Goal: Information Seeking & Learning: Understand process/instructions

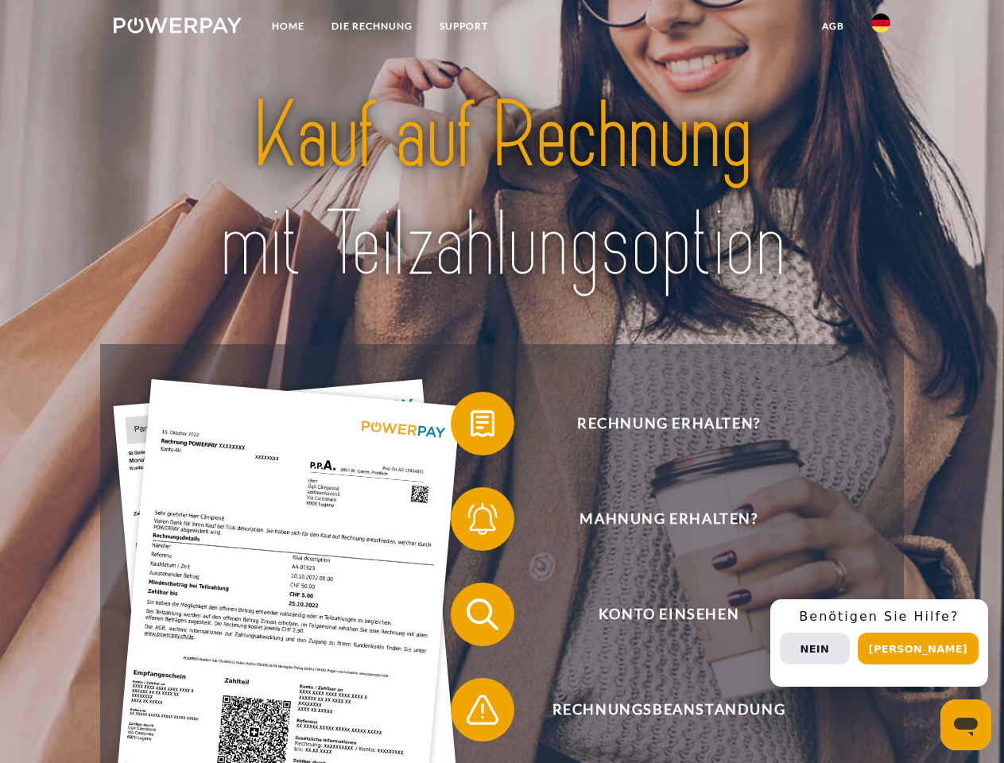
click at [177, 28] on img at bounding box center [178, 25] width 128 height 16
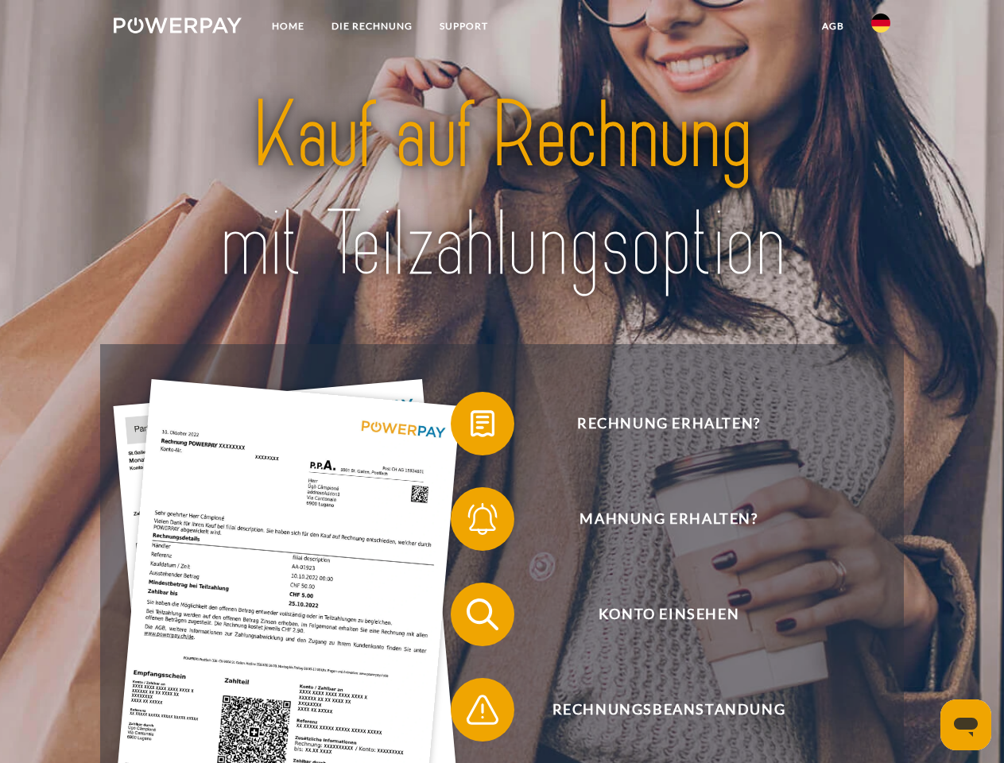
click at [881, 28] on img at bounding box center [880, 23] width 19 height 19
click at [832, 26] on link "agb" at bounding box center [832, 26] width 49 height 29
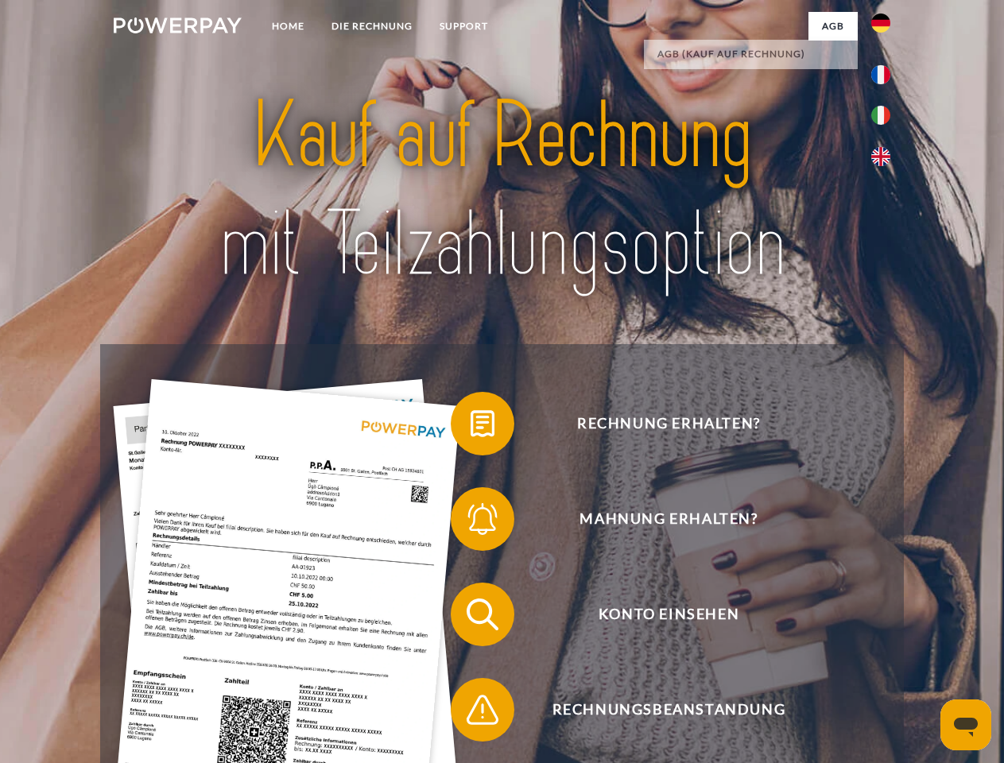
click at [471, 427] on span at bounding box center [458, 423] width 79 height 79
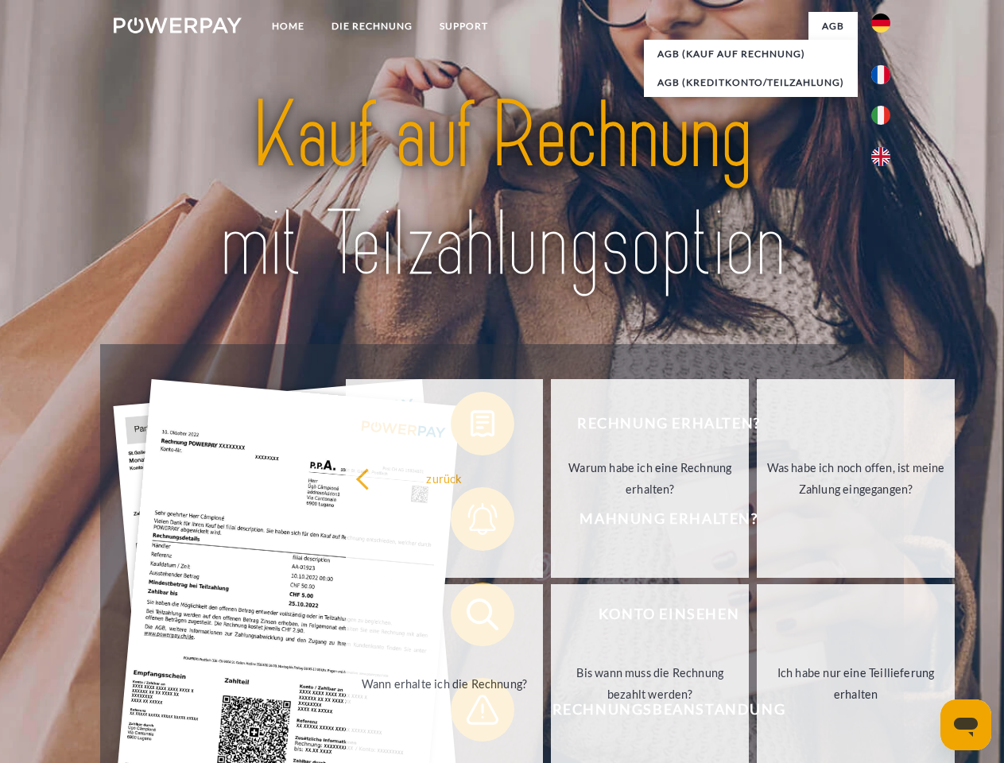
click at [551, 522] on link "Warum habe ich eine Rechnung erhalten?" at bounding box center [650, 478] width 198 height 199
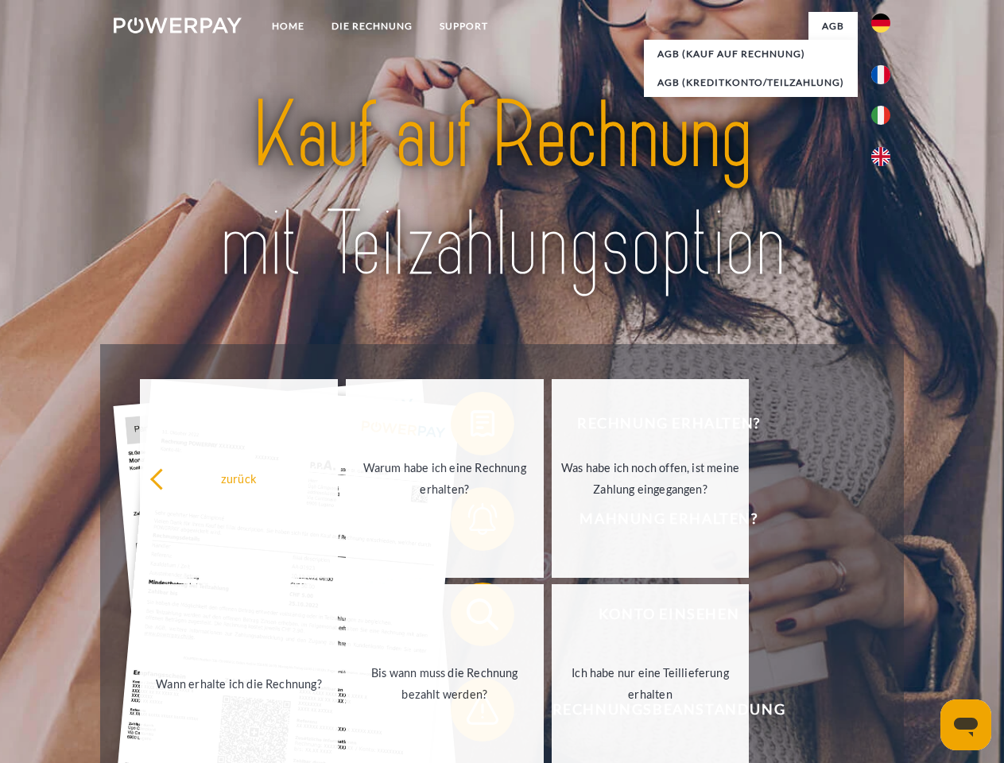
click at [471, 618] on span at bounding box center [458, 614] width 79 height 79
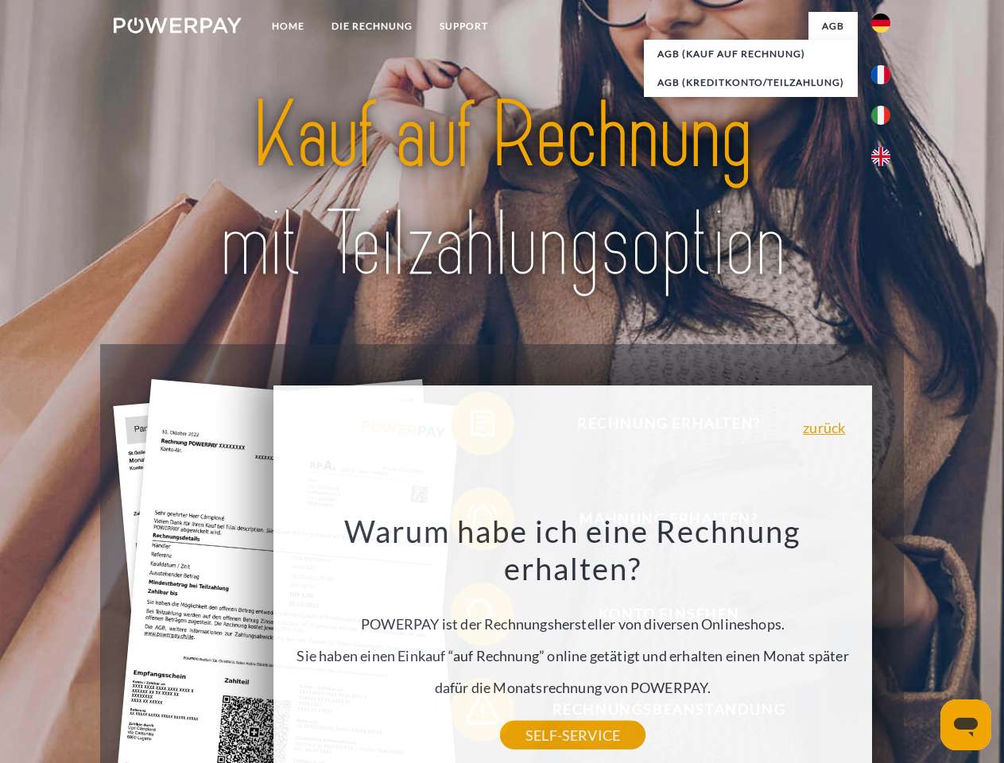
click at [471, 713] on div "Warum habe ich eine Rechnung erhalten? POWERPAY ist der Rechnungshersteller von…" at bounding box center [573, 623] width 580 height 223
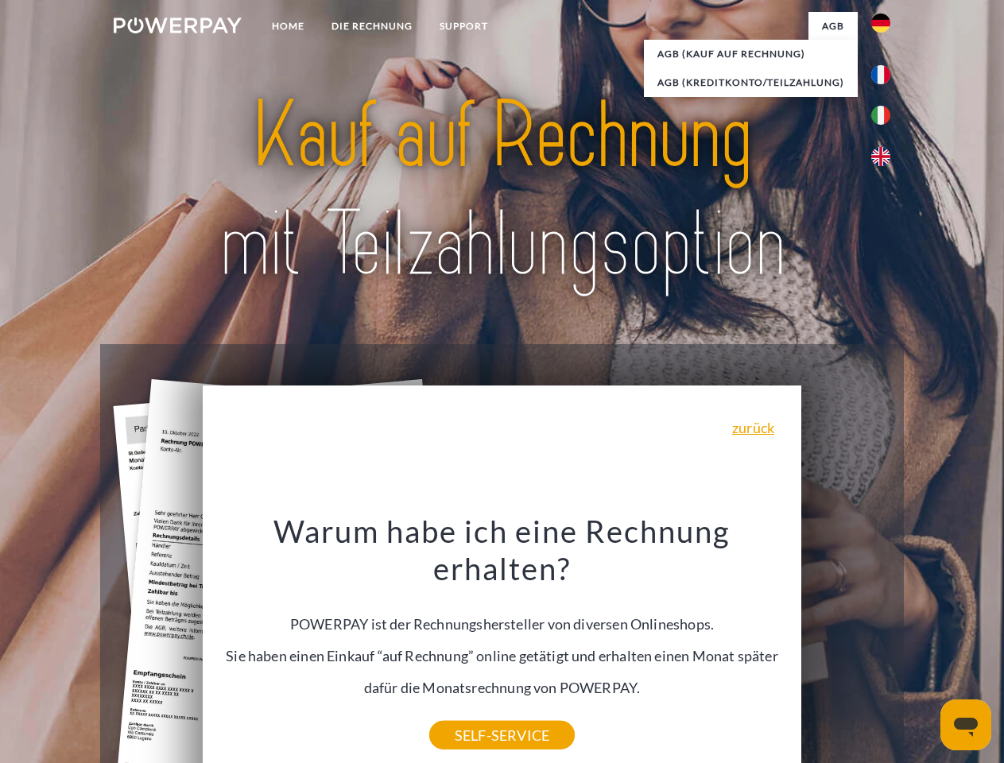
click at [885, 643] on div "Rechnung erhalten? Mahnung erhalten? Konto einsehen" at bounding box center [501, 662] width 803 height 636
click at [846, 646] on span "Konto einsehen" at bounding box center [668, 615] width 389 height 64
click at [924, 649] on header "Home DIE RECHNUNG SUPPORT" at bounding box center [502, 549] width 1004 height 1098
